Goal: Transaction & Acquisition: Obtain resource

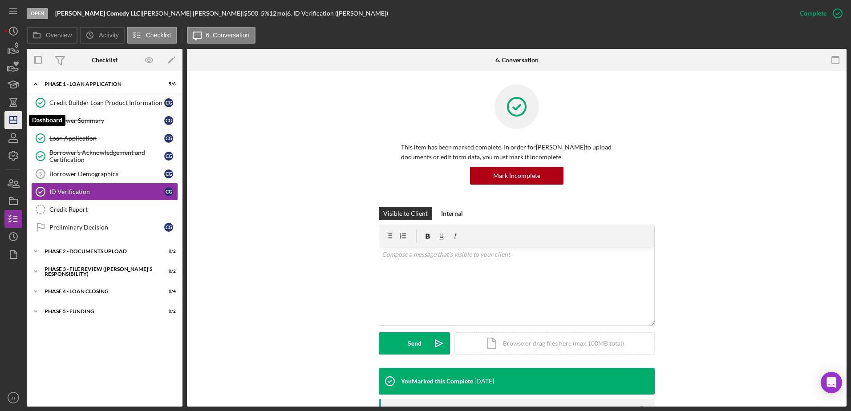
click at [10, 120] on polygon "button" at bounding box center [13, 120] width 7 height 7
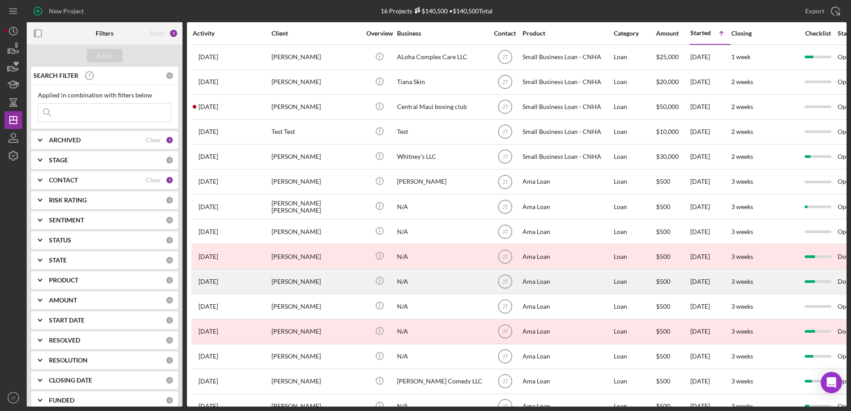
click at [323, 287] on div "[PERSON_NAME]" at bounding box center [315, 282] width 89 height 24
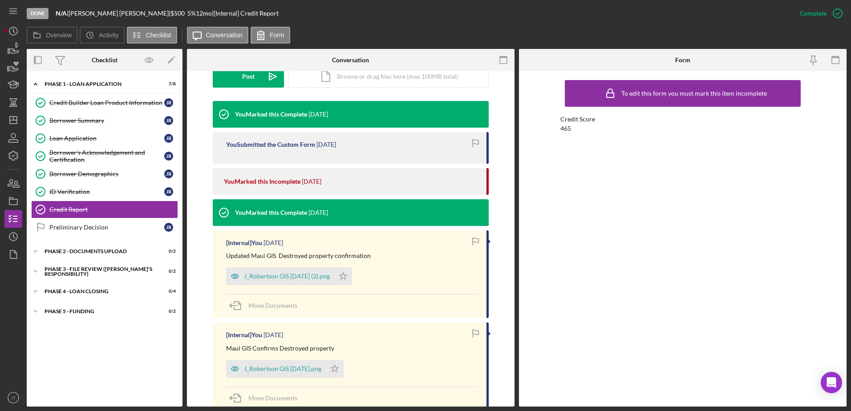
scroll to position [267, 0]
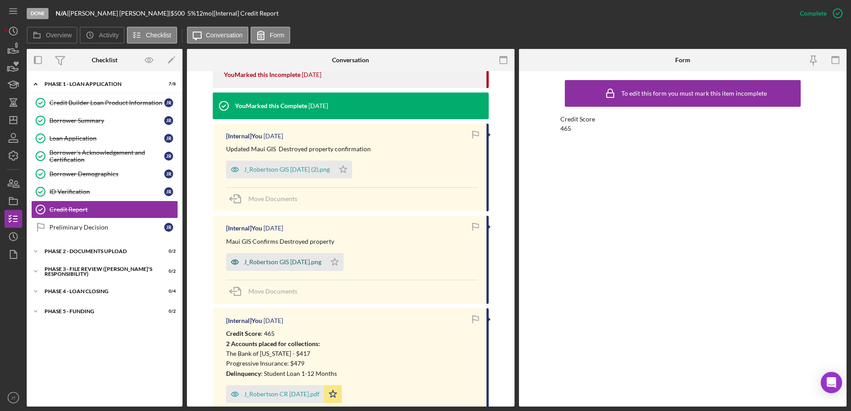
click at [298, 260] on div "J_Robertson GIS [DATE].png" at bounding box center [282, 262] width 77 height 7
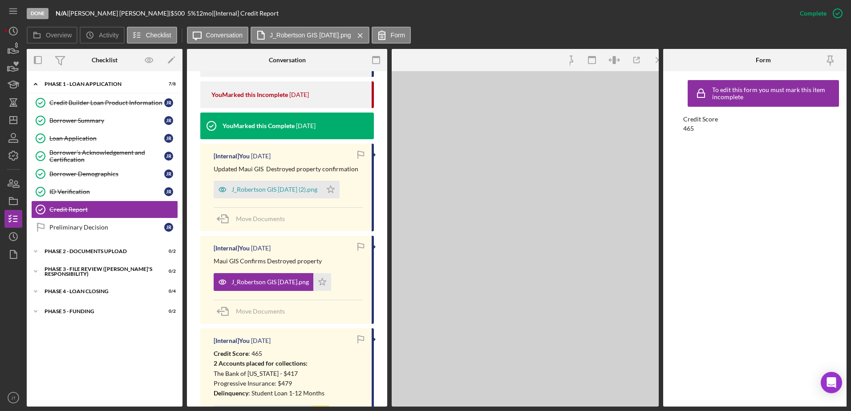
scroll to position [366, 0]
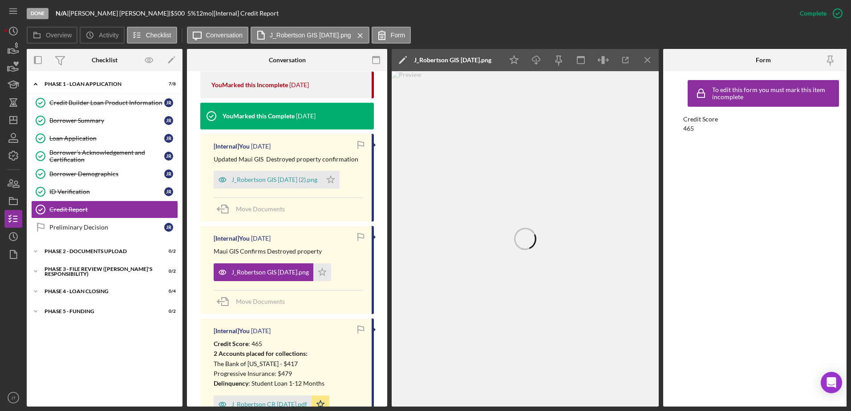
click at [653, 61] on icon "Icon/Menu Close" at bounding box center [648, 60] width 20 height 20
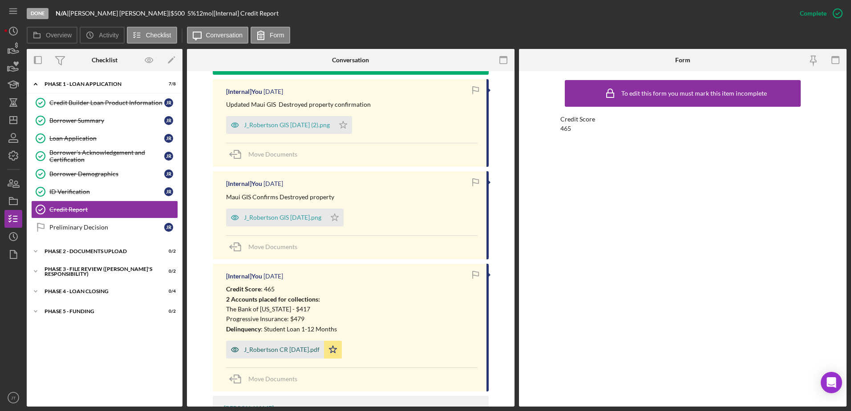
click at [305, 348] on div "J_Robertson CR [DATE].pdf" at bounding box center [282, 349] width 76 height 7
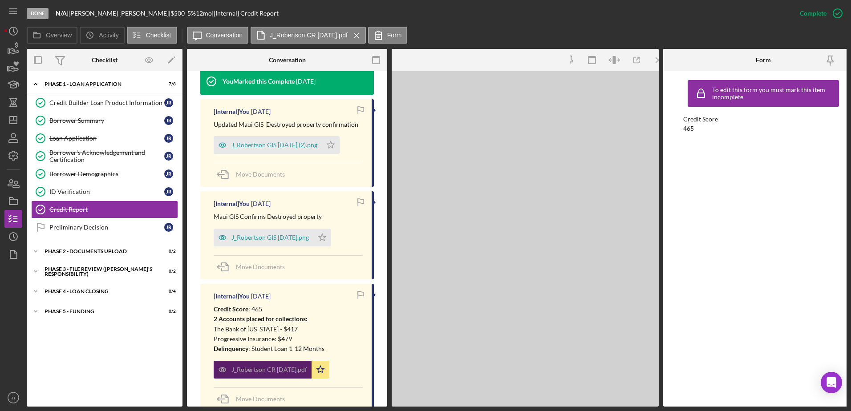
scroll to position [410, 0]
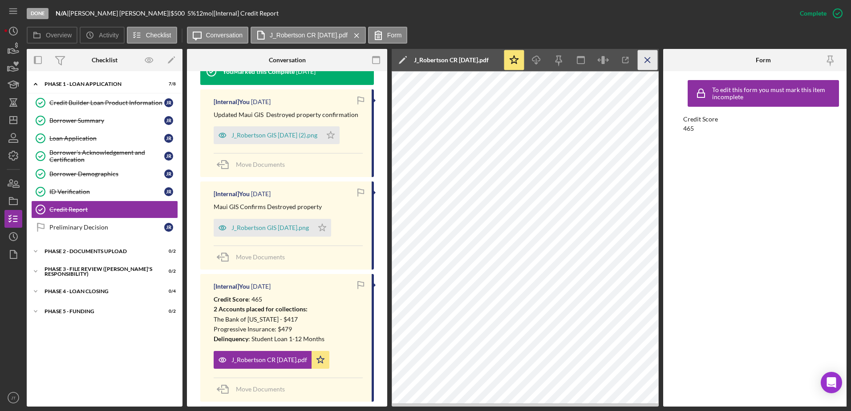
click at [651, 57] on icon "Icon/Menu Close" at bounding box center [648, 60] width 20 height 20
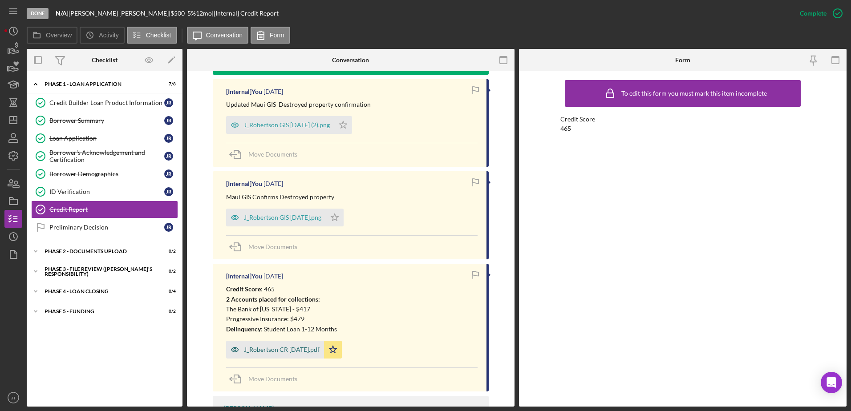
click at [276, 349] on div "J_Robertson CR [DATE].pdf" at bounding box center [282, 349] width 76 height 7
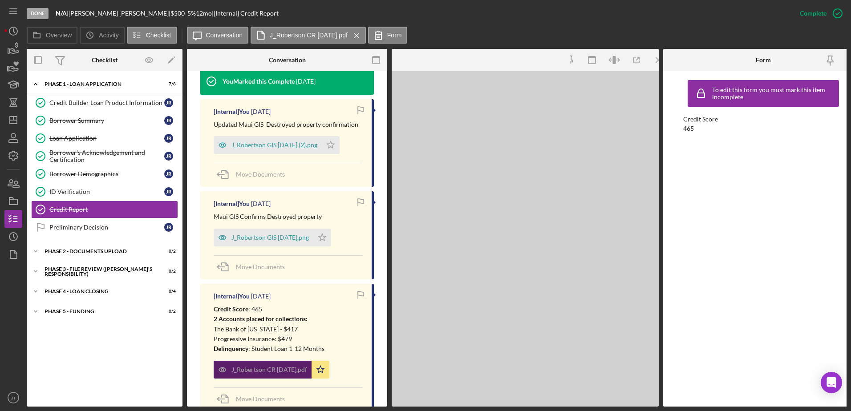
scroll to position [410, 0]
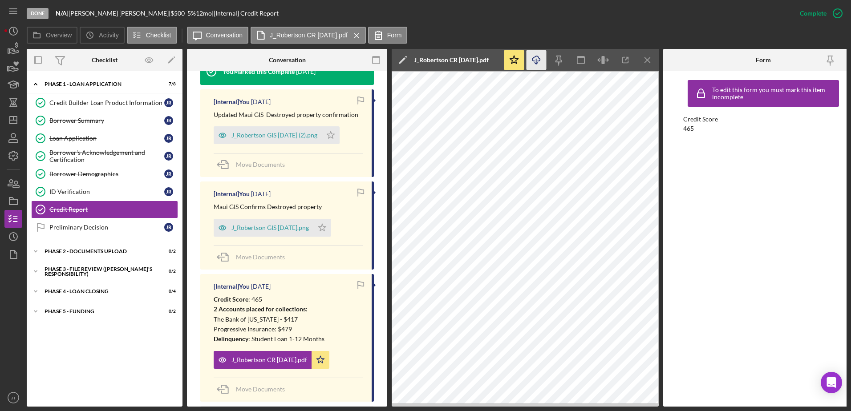
click at [534, 60] on icon "Icon/Download" at bounding box center [536, 60] width 20 height 20
click at [595, 27] on div "Overview Icon/History Activity Checklist Icon/Message Conversation J_Robertson …" at bounding box center [437, 36] width 820 height 18
drag, startPoint x: 649, startPoint y: 59, endPoint x: 643, endPoint y: 62, distance: 6.2
click at [649, 59] on icon "Icon/Menu Close" at bounding box center [648, 60] width 20 height 20
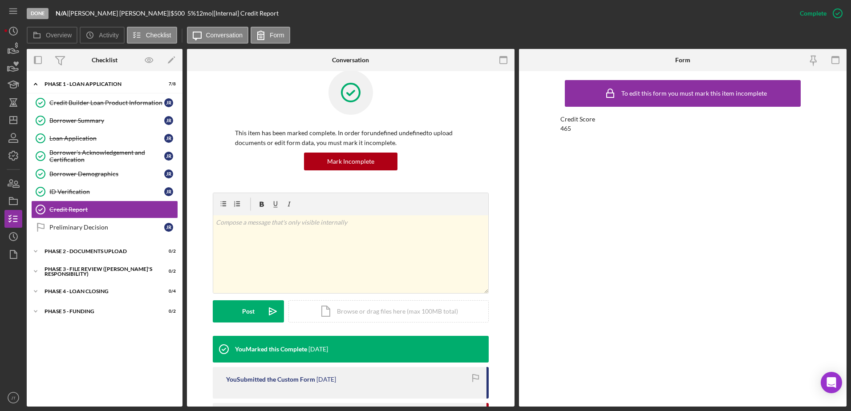
scroll to position [0, 0]
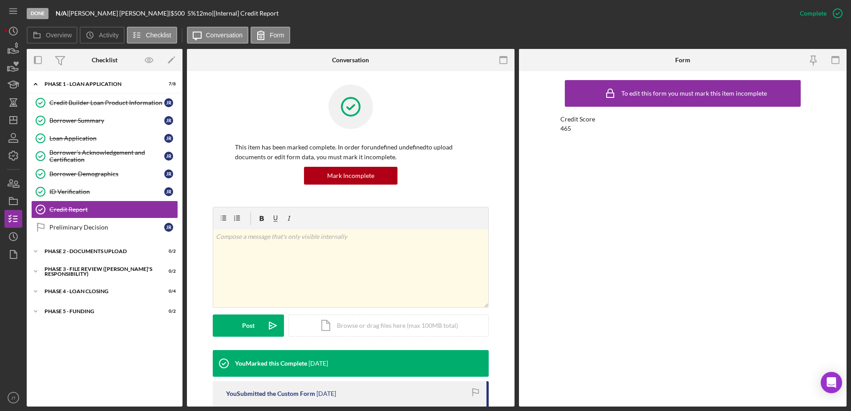
click at [308, 18] on div "Done N/A | [PERSON_NAME] | $500 5 % 12 mo | [Internal] Credit Report" at bounding box center [409, 13] width 764 height 27
click at [420, 31] on div "Overview Icon/History Activity Checklist Icon/Message Conversation Form" at bounding box center [437, 36] width 820 height 18
click at [599, 29] on div "Overview Icon/History Activity Checklist Icon/Message Conversation Form" at bounding box center [437, 36] width 820 height 18
click at [594, 40] on div "Overview Icon/History Activity Checklist Icon/Message Conversation Form" at bounding box center [437, 36] width 820 height 18
click at [115, 361] on div "Icon/Expander Phase 1 - Loan Application 7 / 8 Credit Builder Loan Product Info…" at bounding box center [105, 239] width 156 height 327
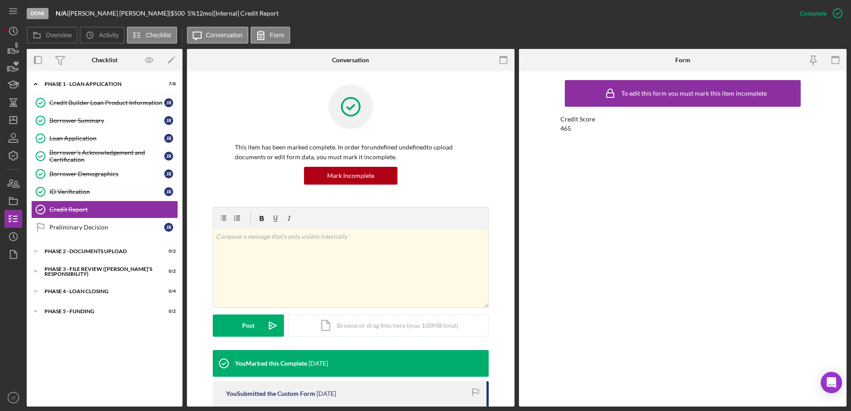
click at [385, 22] on div "Done N/A | [PERSON_NAME] | $500 5 % 12 mo | [Internal] Credit Report" at bounding box center [409, 13] width 764 height 27
click at [484, 15] on div "Done N/A | [PERSON_NAME] | $500 5 % 12 mo | [Internal] Credit Report" at bounding box center [409, 13] width 764 height 27
